Goal: Communication & Community: Answer question/provide support

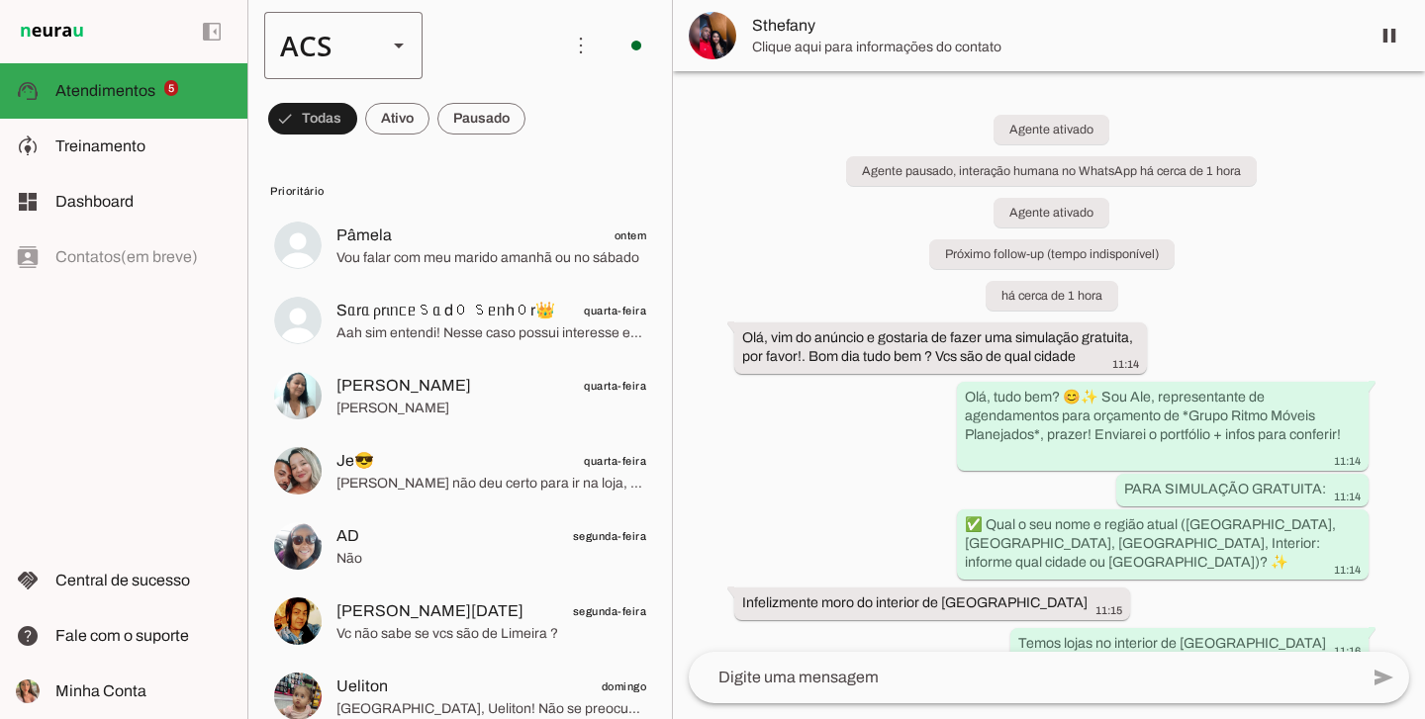
click at [355, 44] on div "ACS" at bounding box center [317, 45] width 107 height 67
click at [544, 115] on slot at bounding box center [607, 127] width 127 height 24
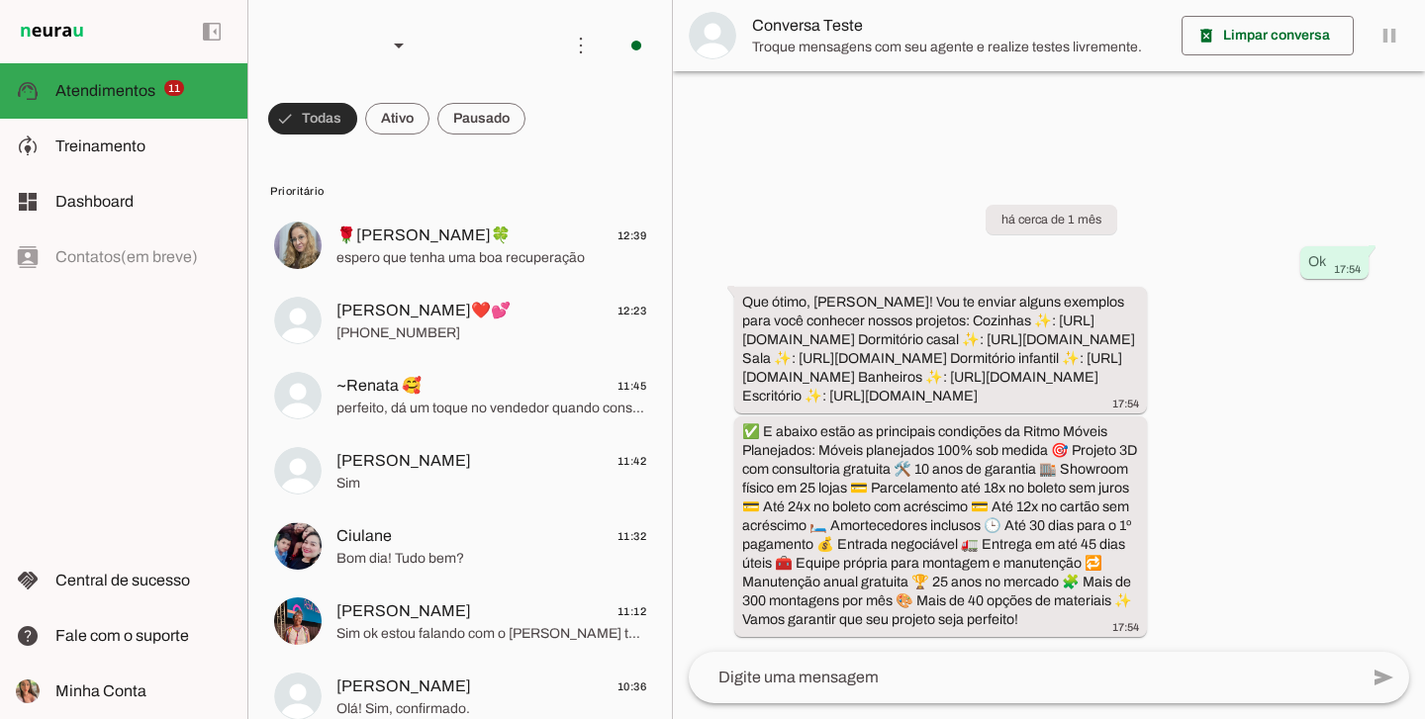
scroll to position [42, 0]
click at [417, 119] on span at bounding box center [397, 118] width 64 height 47
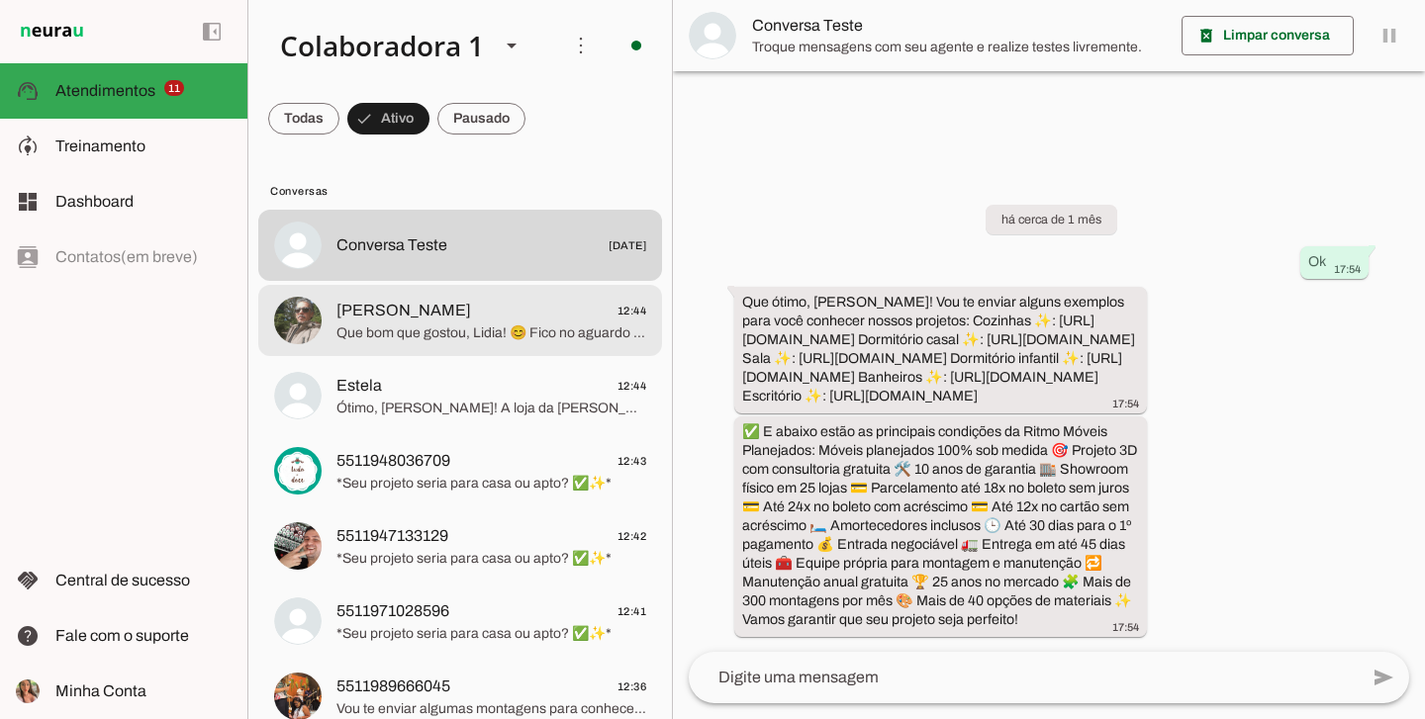
click at [448, 309] on span "[PERSON_NAME] 12:44" at bounding box center [491, 311] width 310 height 25
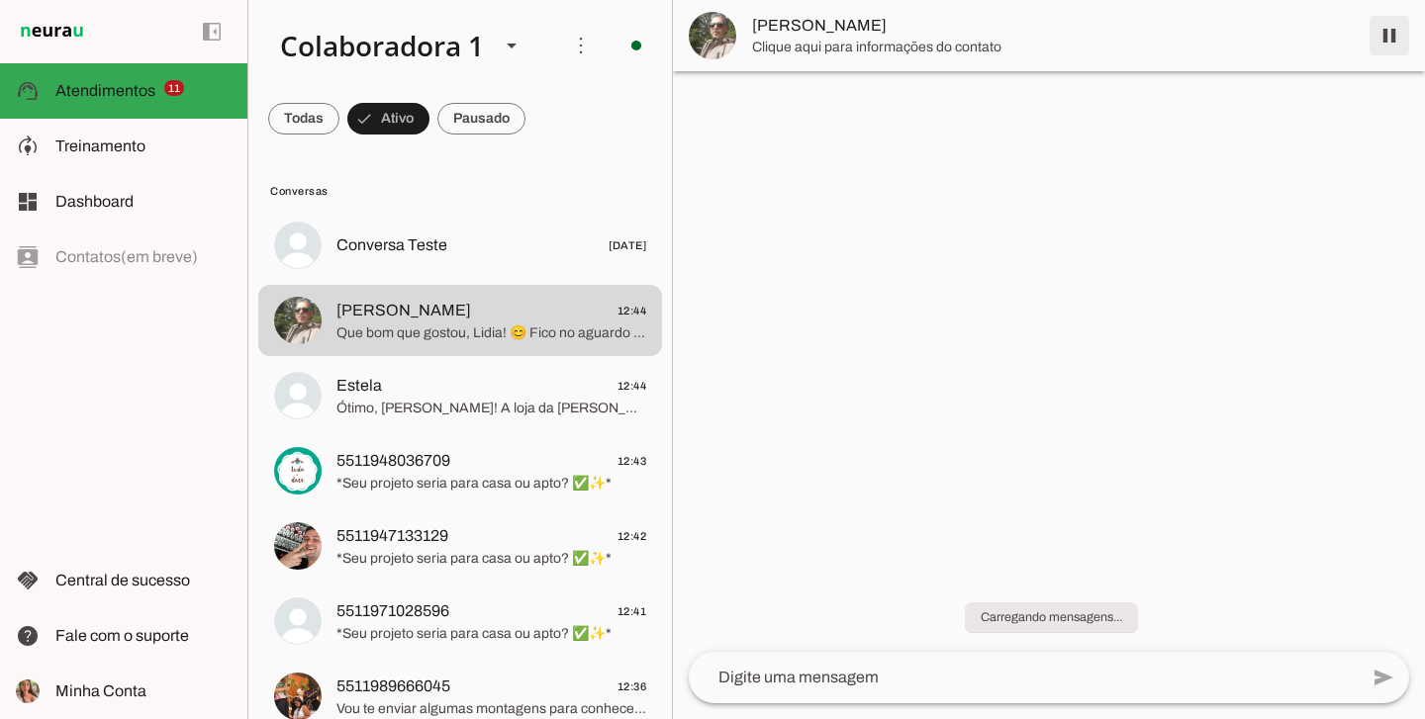
click at [1382, 43] on span at bounding box center [1388, 35] width 47 height 47
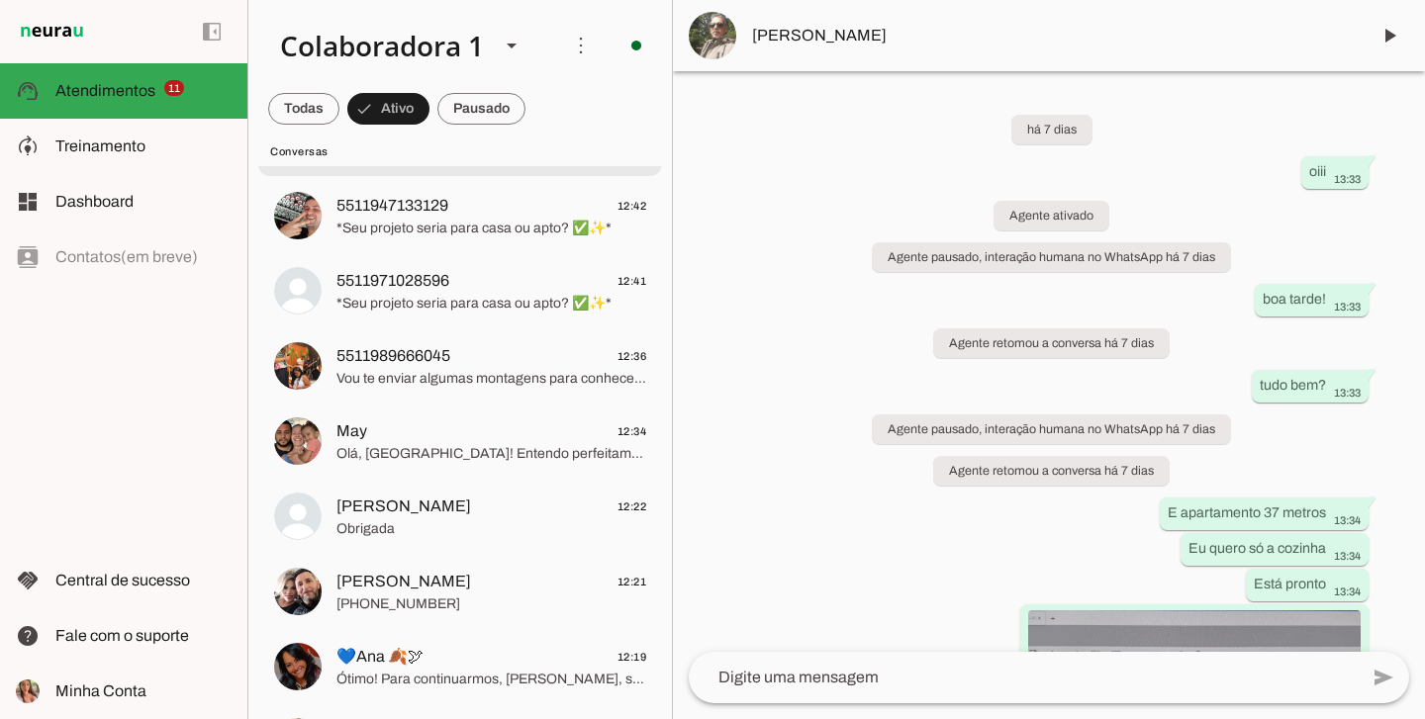
scroll to position [382, 0]
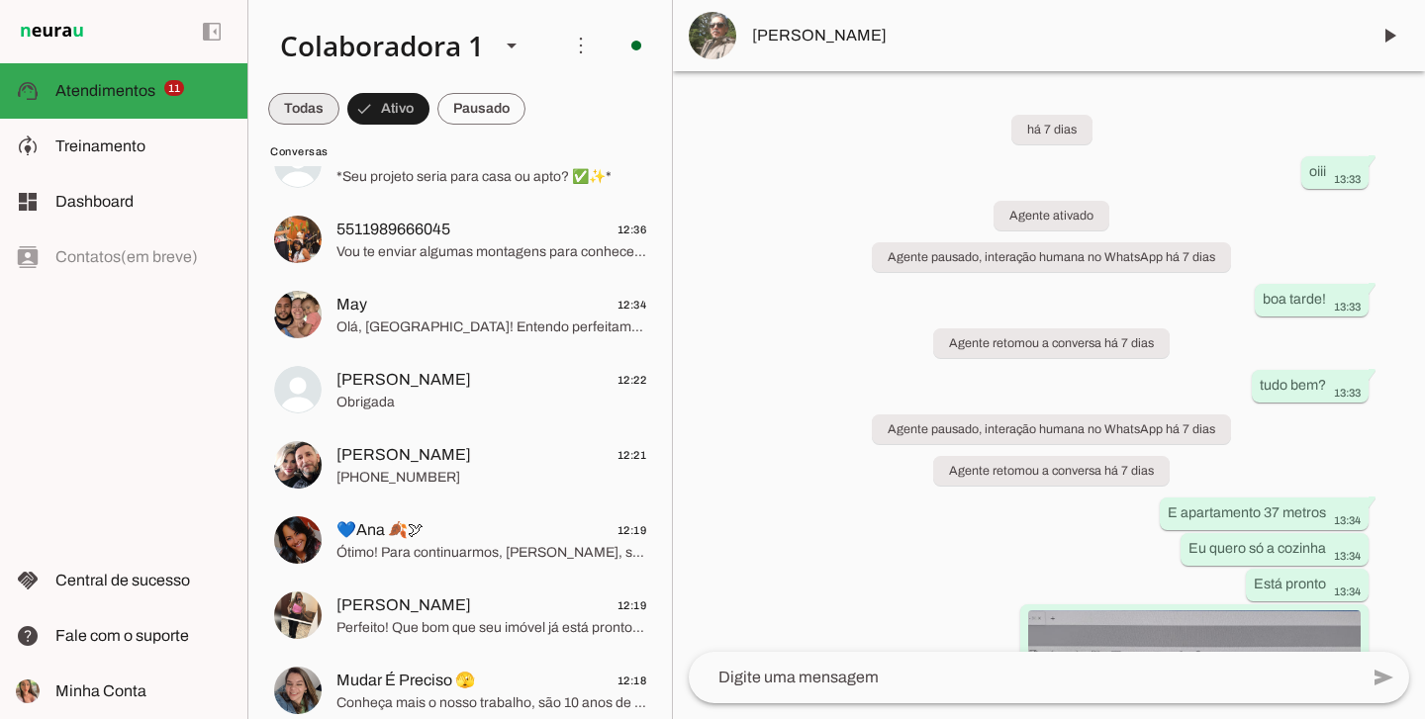
click at [313, 117] on span at bounding box center [303, 108] width 71 height 47
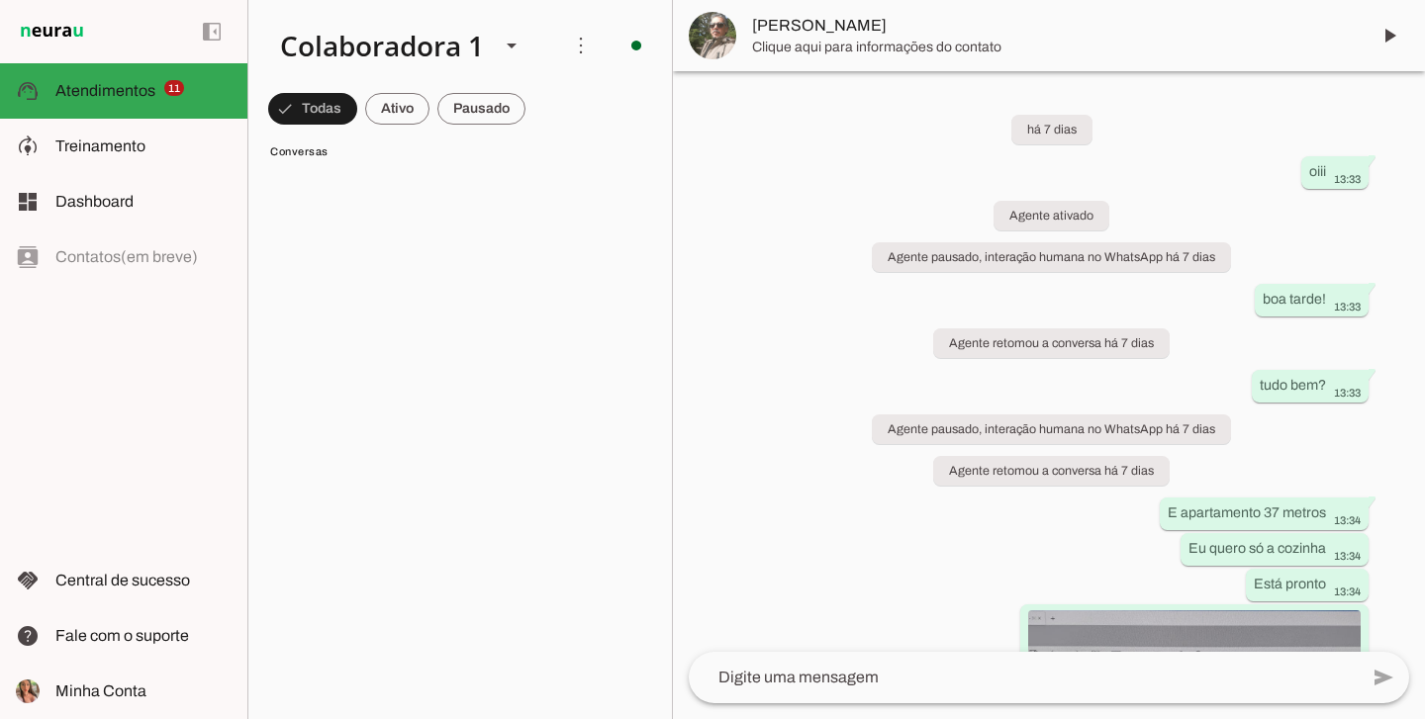
scroll to position [0, 0]
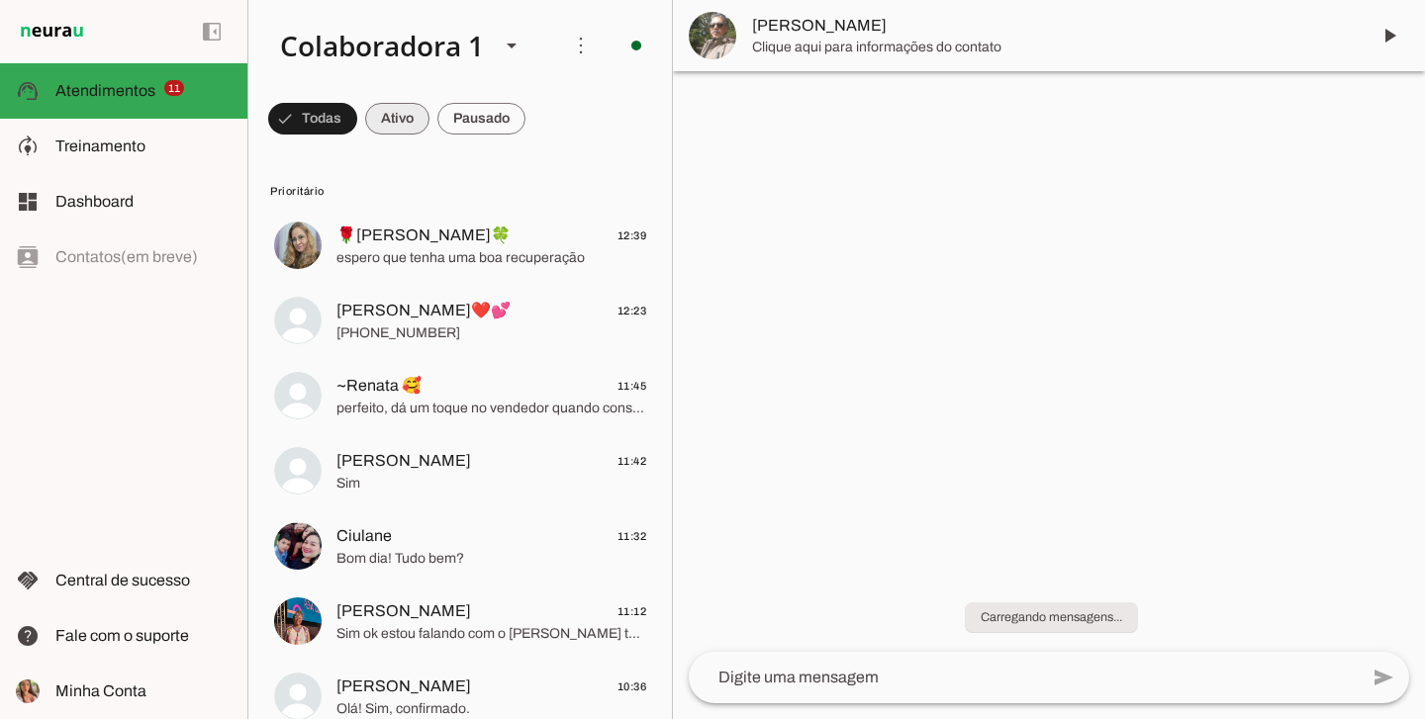
click at [390, 130] on span at bounding box center [397, 118] width 64 height 47
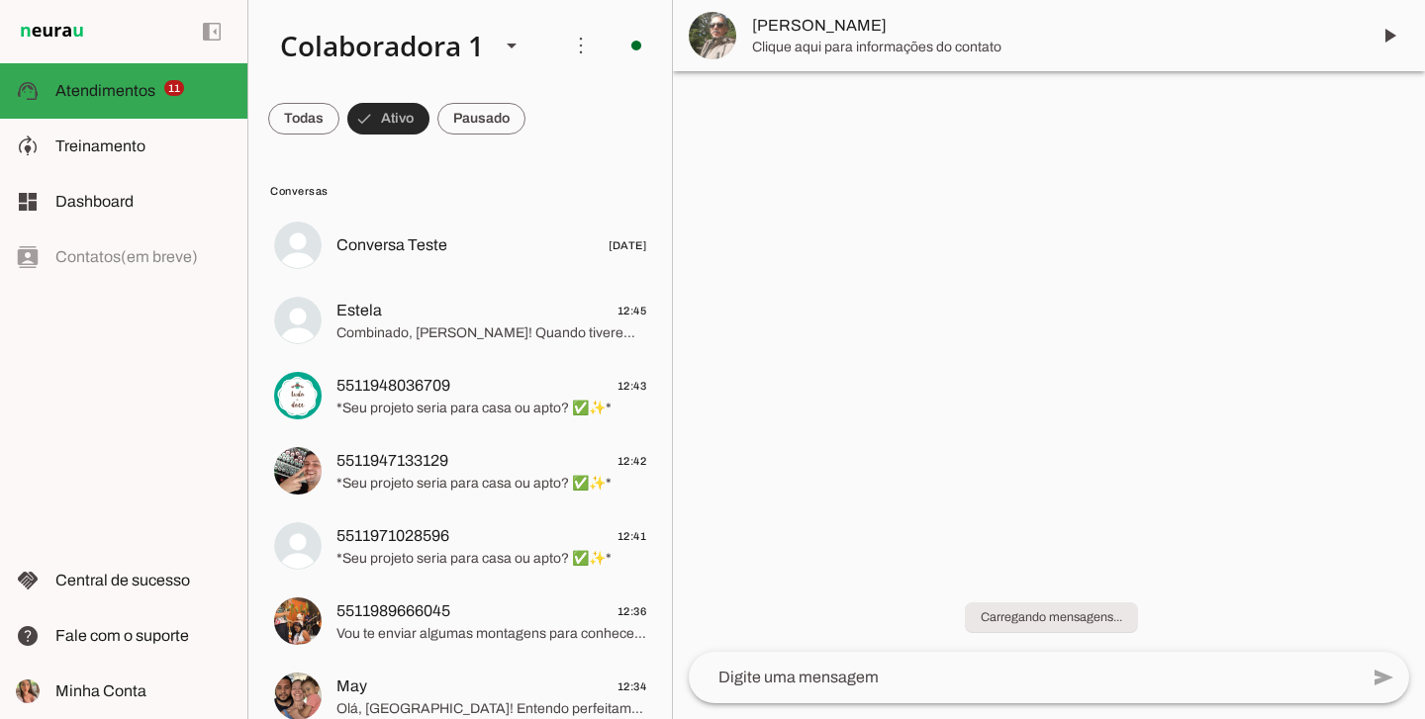
click at [387, 115] on span at bounding box center [388, 118] width 82 height 47
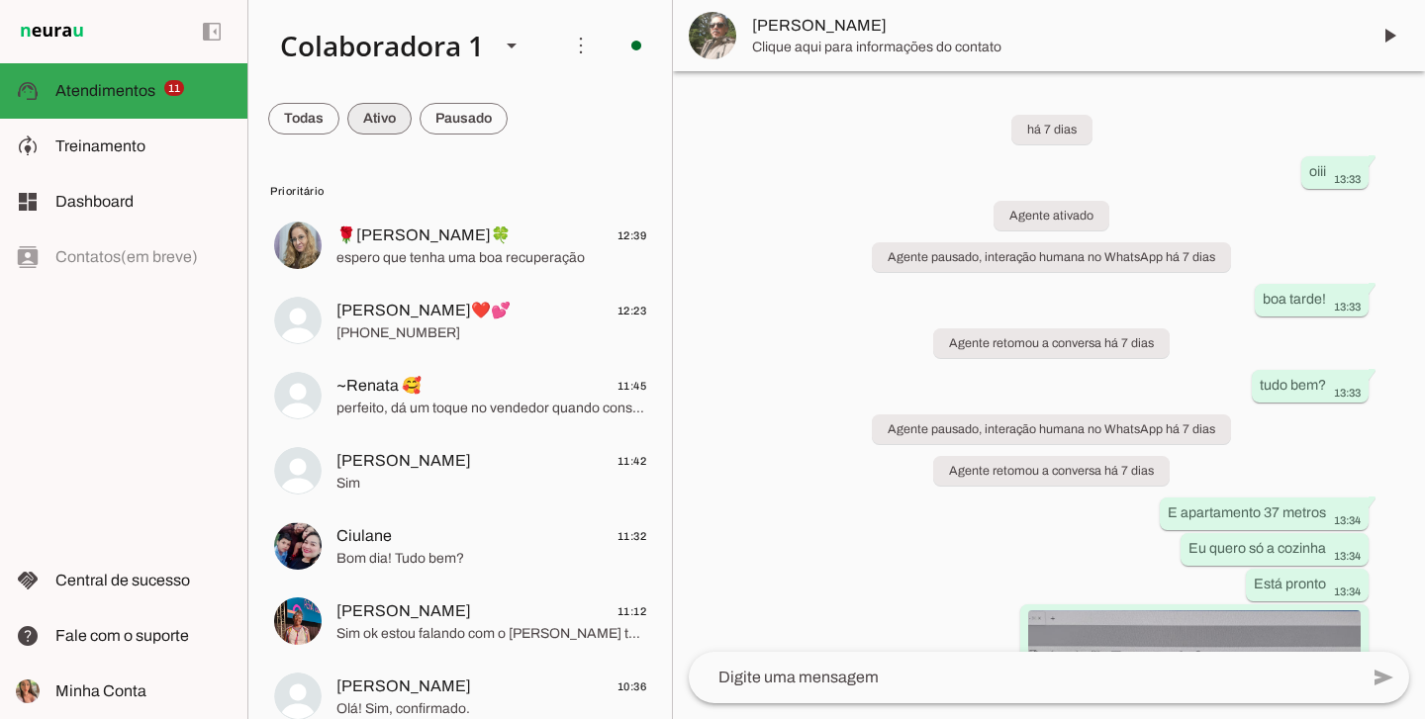
click at [373, 115] on span at bounding box center [379, 118] width 64 height 47
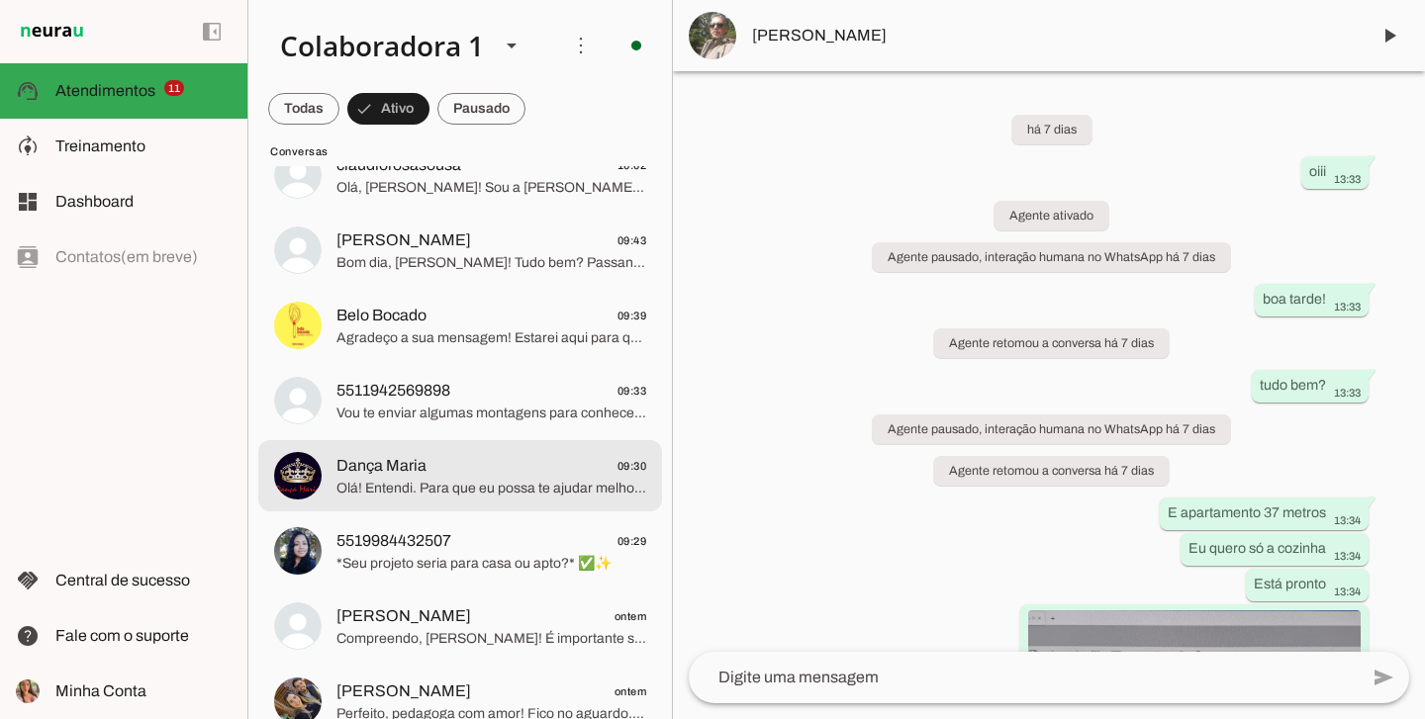
scroll to position [1608, 0]
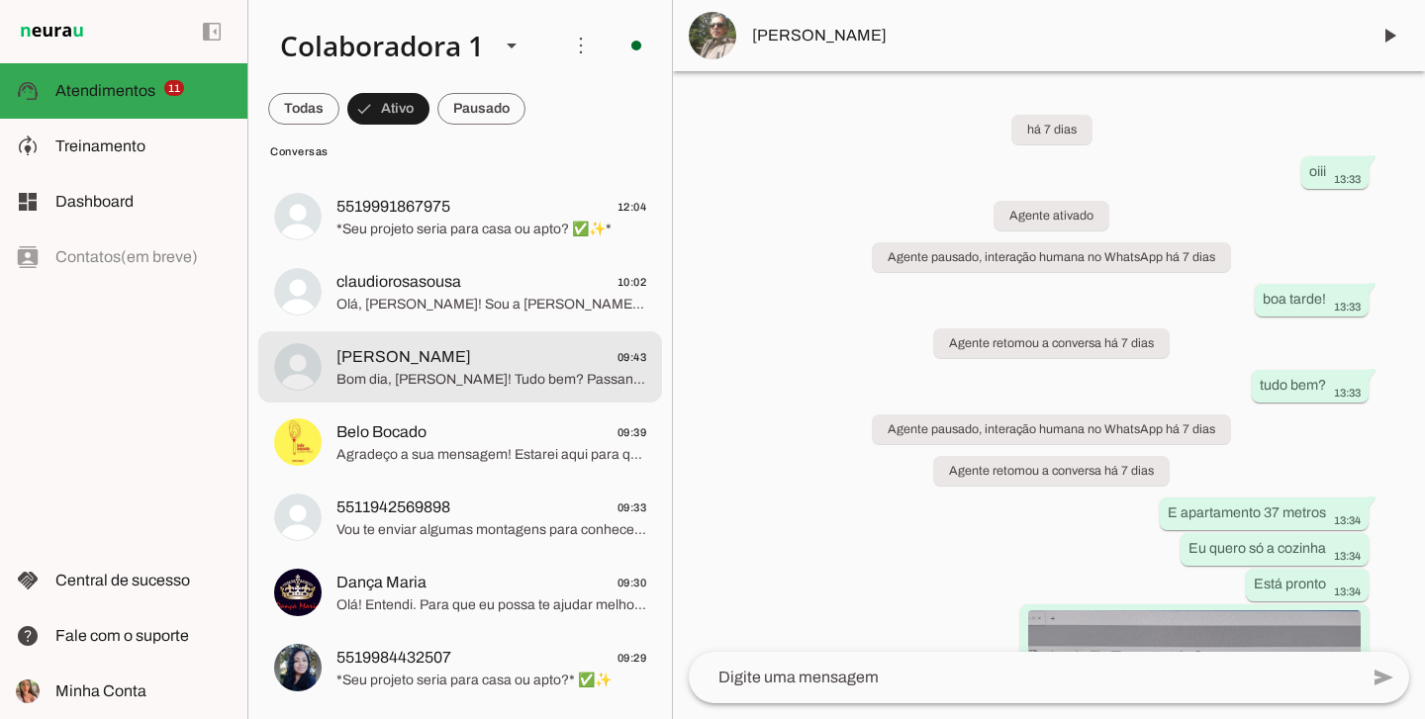
click at [527, 379] on span "Bom dia, [PERSON_NAME]! Tudo bem? Passando só mesmo para confirmar sua presença…" at bounding box center [491, 380] width 310 height 20
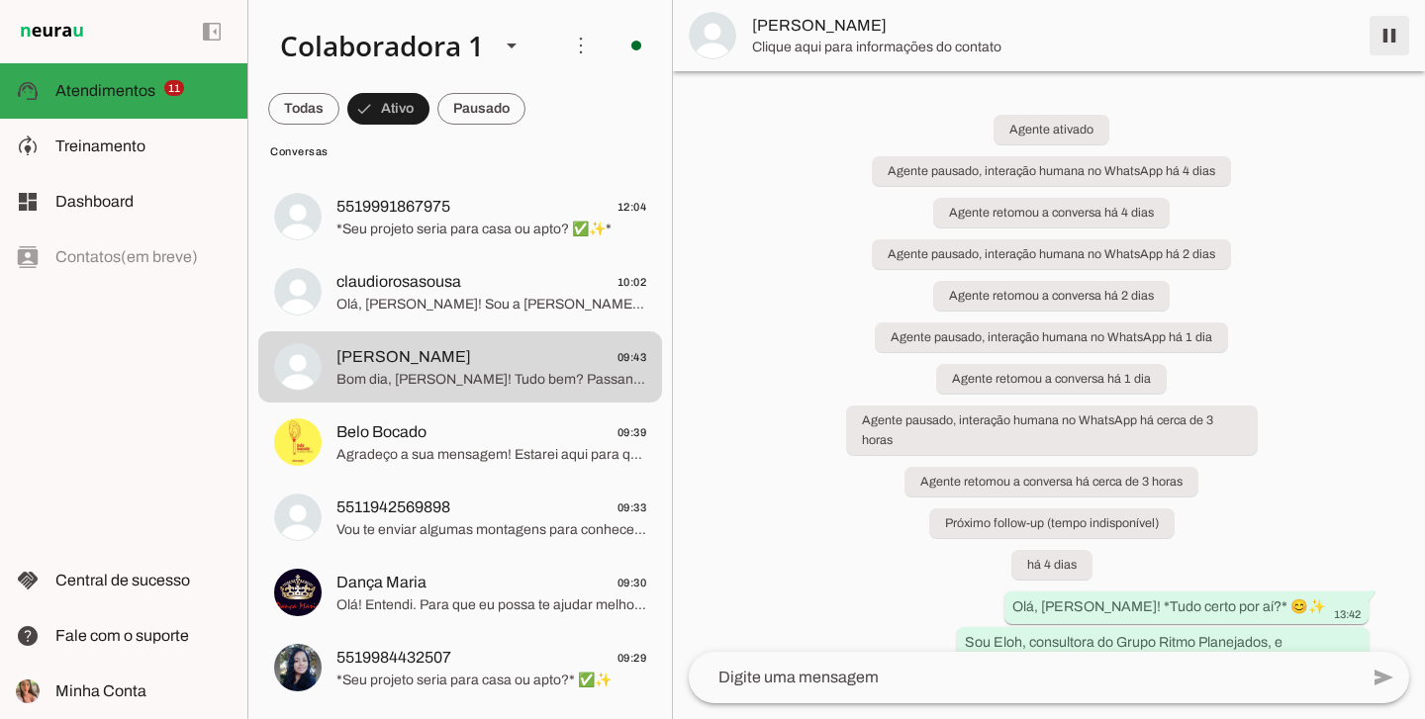
click at [1384, 38] on span at bounding box center [1388, 35] width 47 height 47
